Goal: Information Seeking & Learning: Learn about a topic

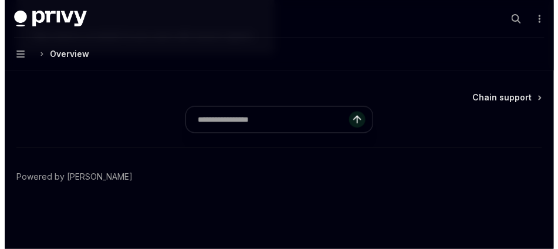
scroll to position [3131, 0]
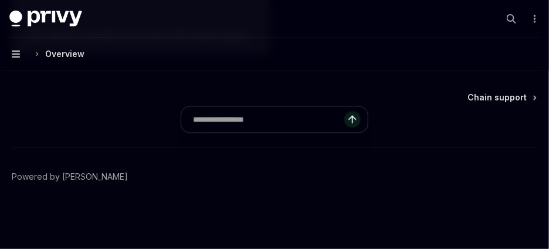
click at [20, 58] on icon "button" at bounding box center [16, 53] width 8 height 7
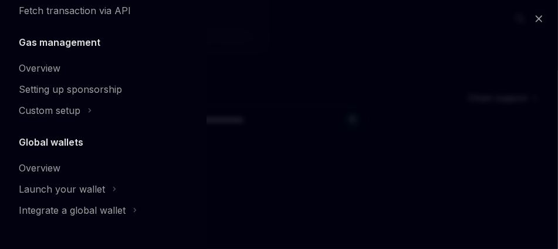
scroll to position [1252, 0]
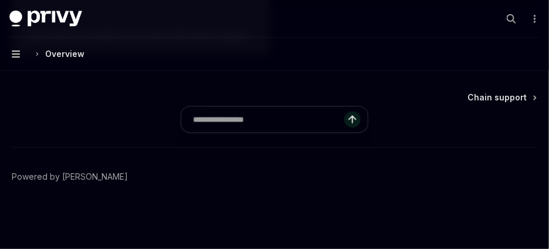
click at [20, 59] on icon "button" at bounding box center [16, 53] width 8 height 9
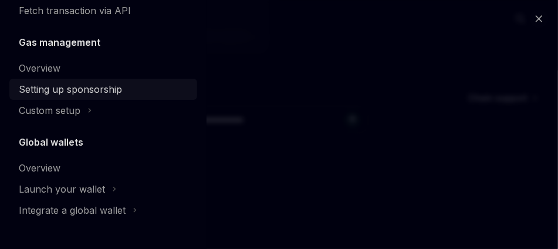
scroll to position [1309, 0]
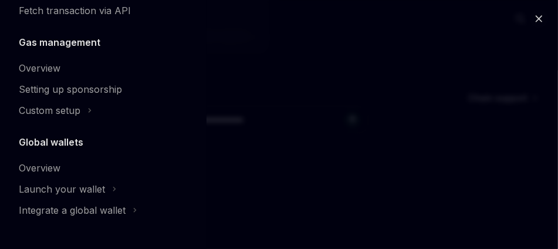
type textarea "*"
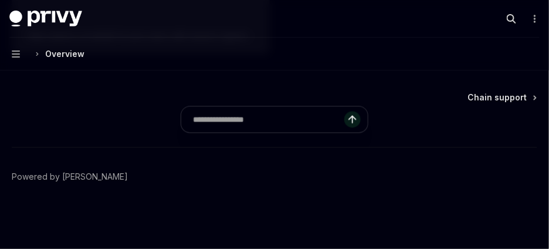
click at [507, 23] on icon "button" at bounding box center [511, 18] width 9 height 9
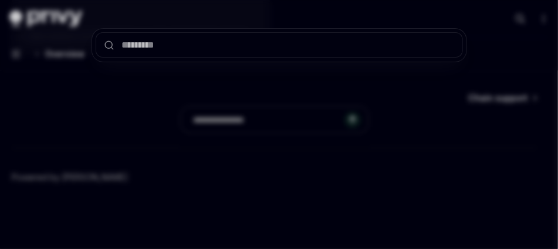
click at [326, 58] on input "text" at bounding box center [280, 44] width 368 height 25
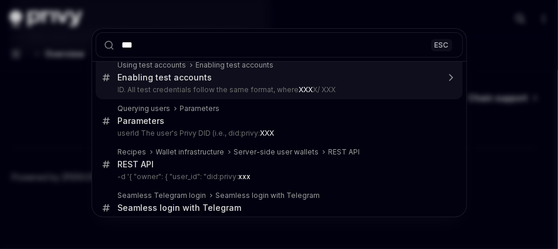
type input "****"
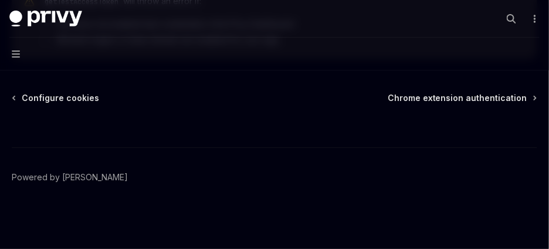
scroll to position [2448, 0]
click at [82, 27] on img at bounding box center [45, 19] width 73 height 16
type textarea "*"
